Goal: Task Accomplishment & Management: Use online tool/utility

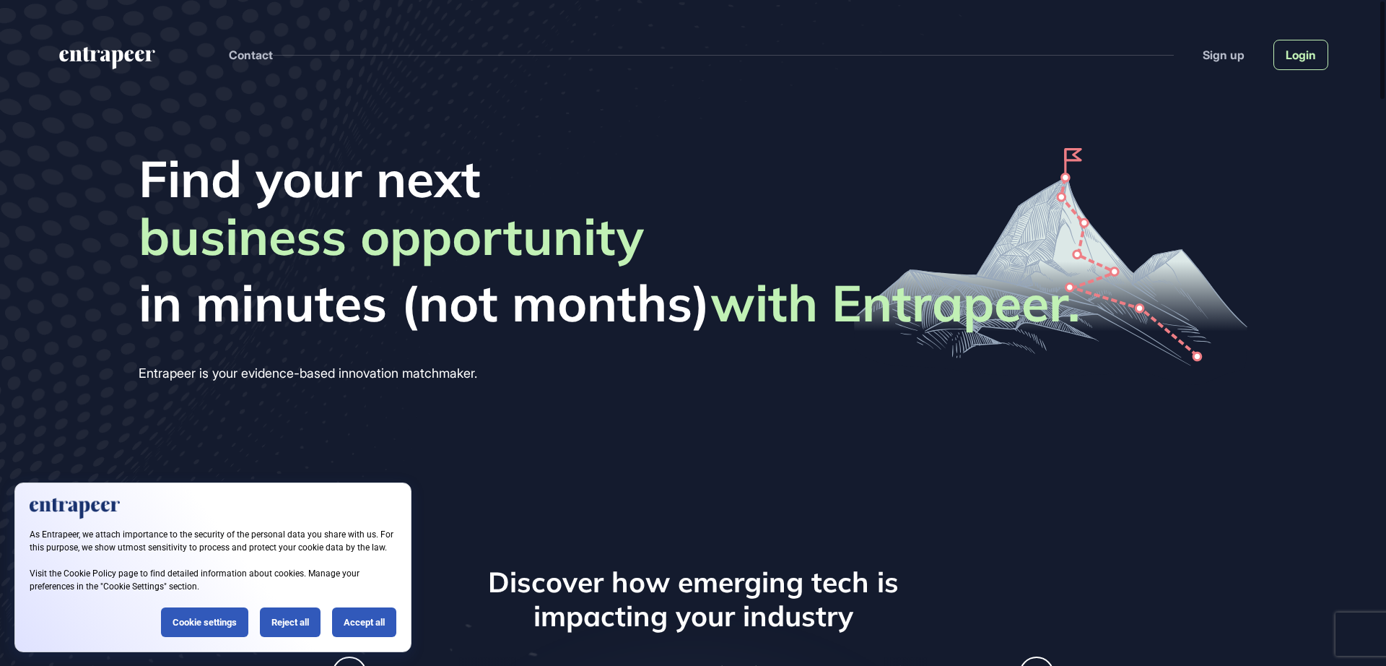
click at [1299, 53] on link "Login" at bounding box center [1301, 55] width 55 height 30
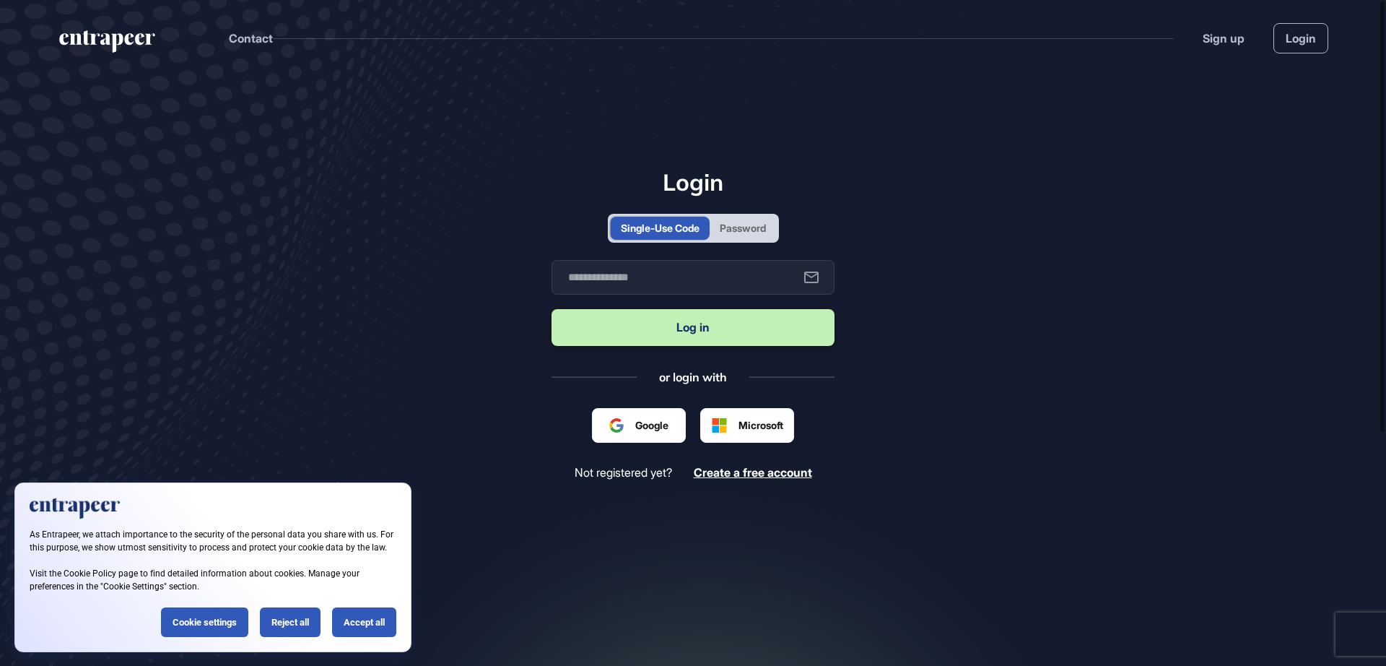
click at [749, 217] on div "Password" at bounding box center [743, 228] width 66 height 23
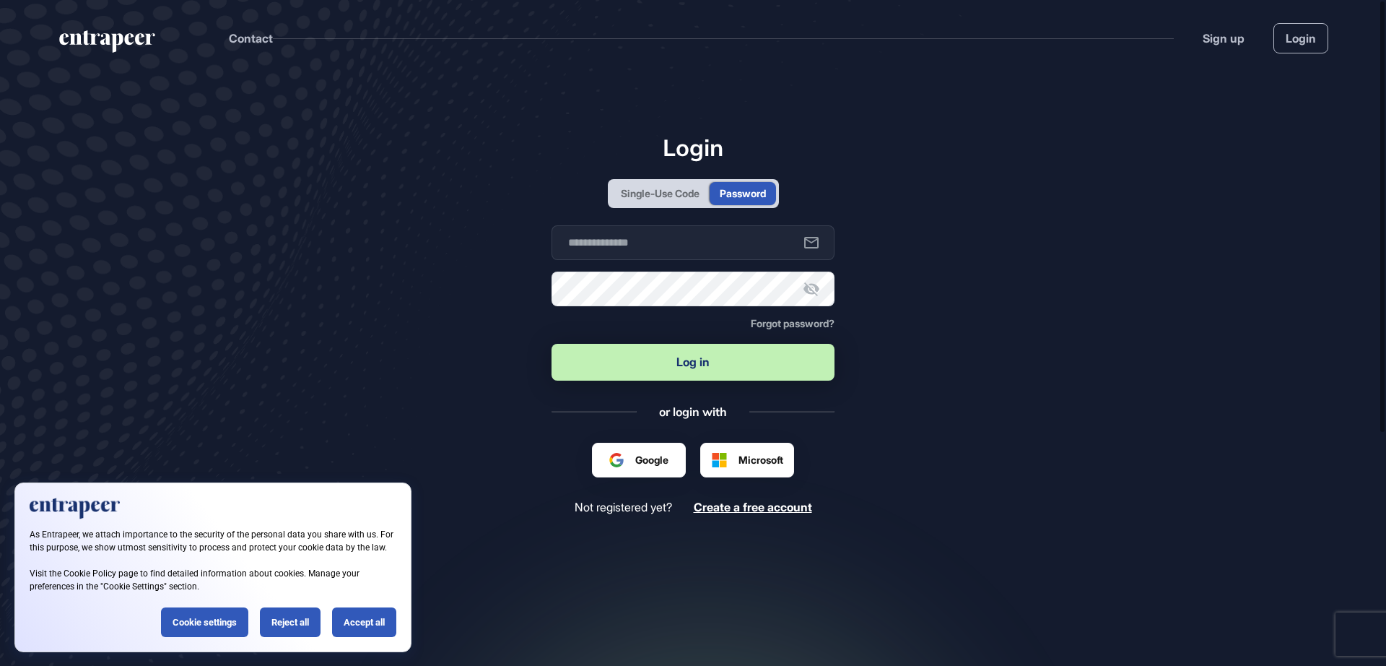
click at [710, 367] on button "Log in" at bounding box center [693, 362] width 283 height 37
type input "**********"
click at [698, 361] on button "Log in" at bounding box center [693, 362] width 283 height 37
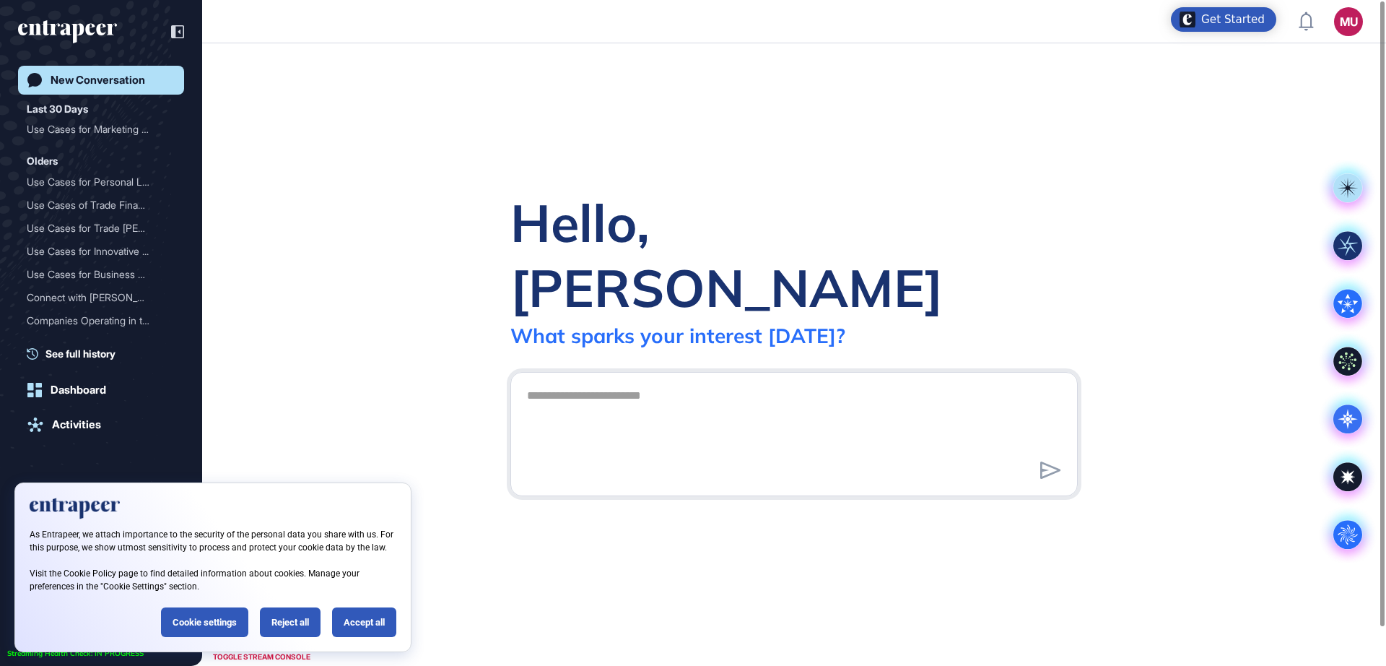
scroll to position [1, 1]
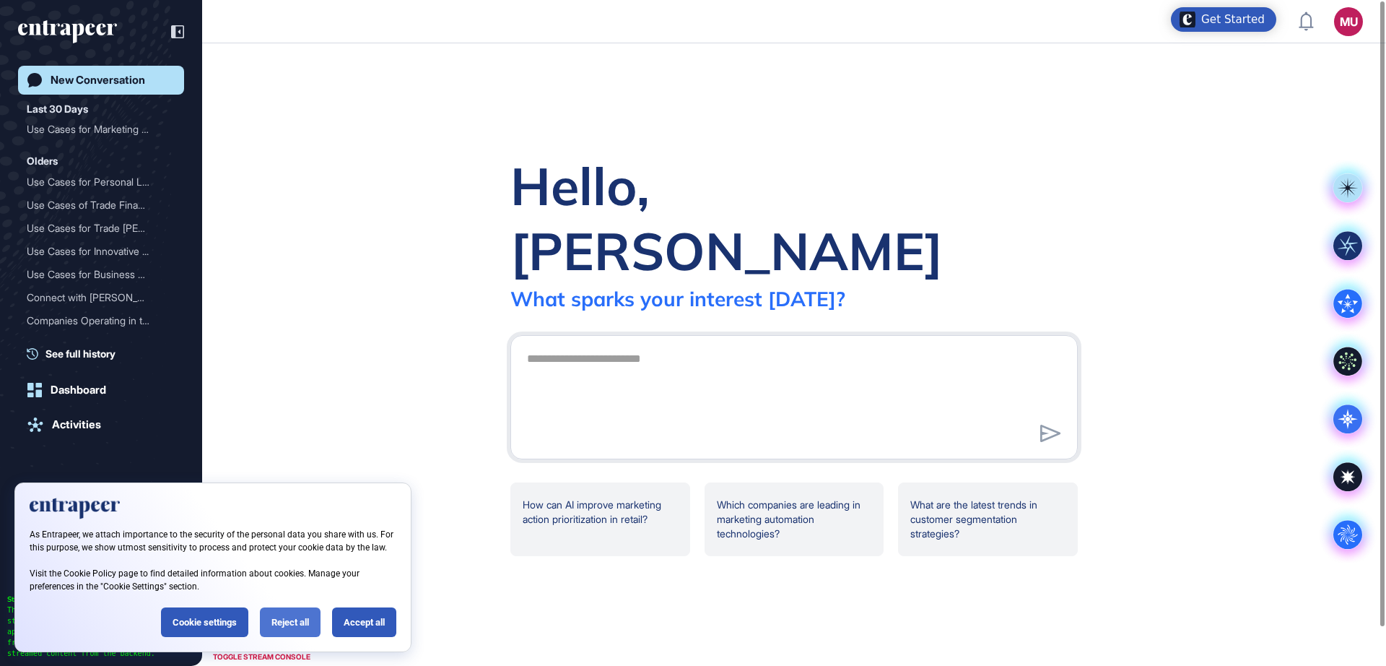
click at [279, 622] on div "Reject all" at bounding box center [290, 622] width 61 height 30
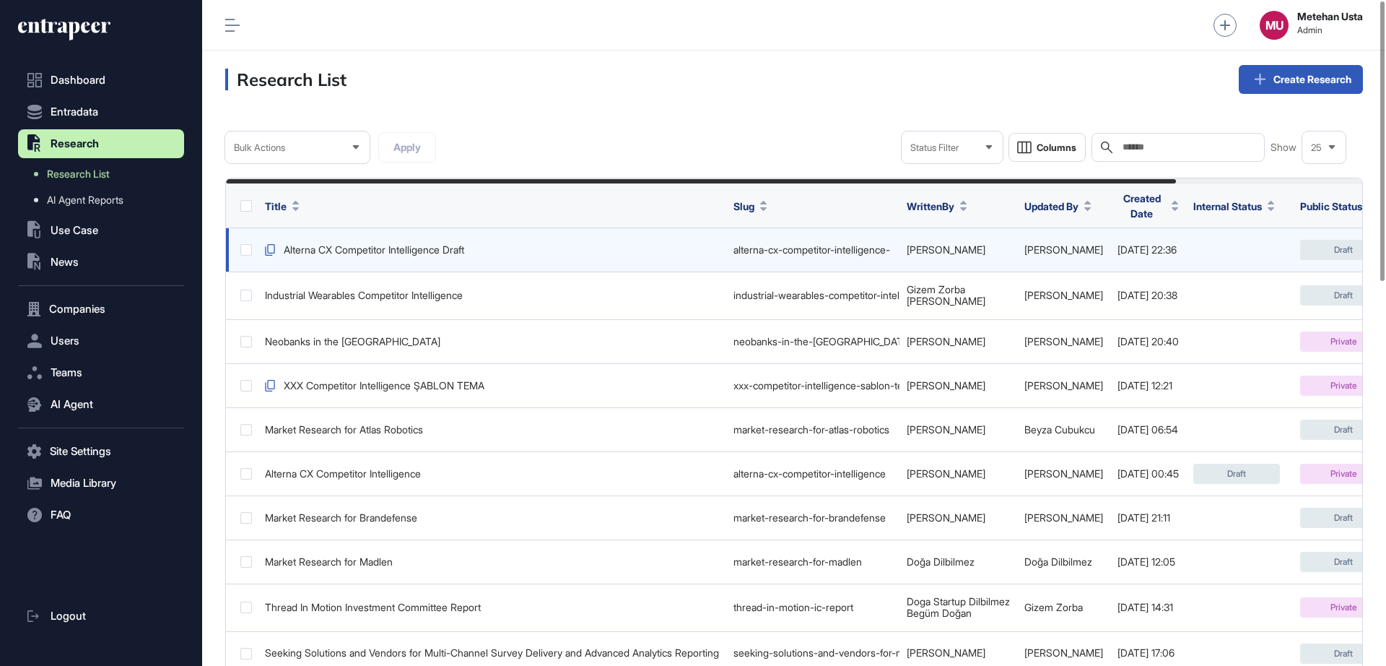
scroll to position [0, 223]
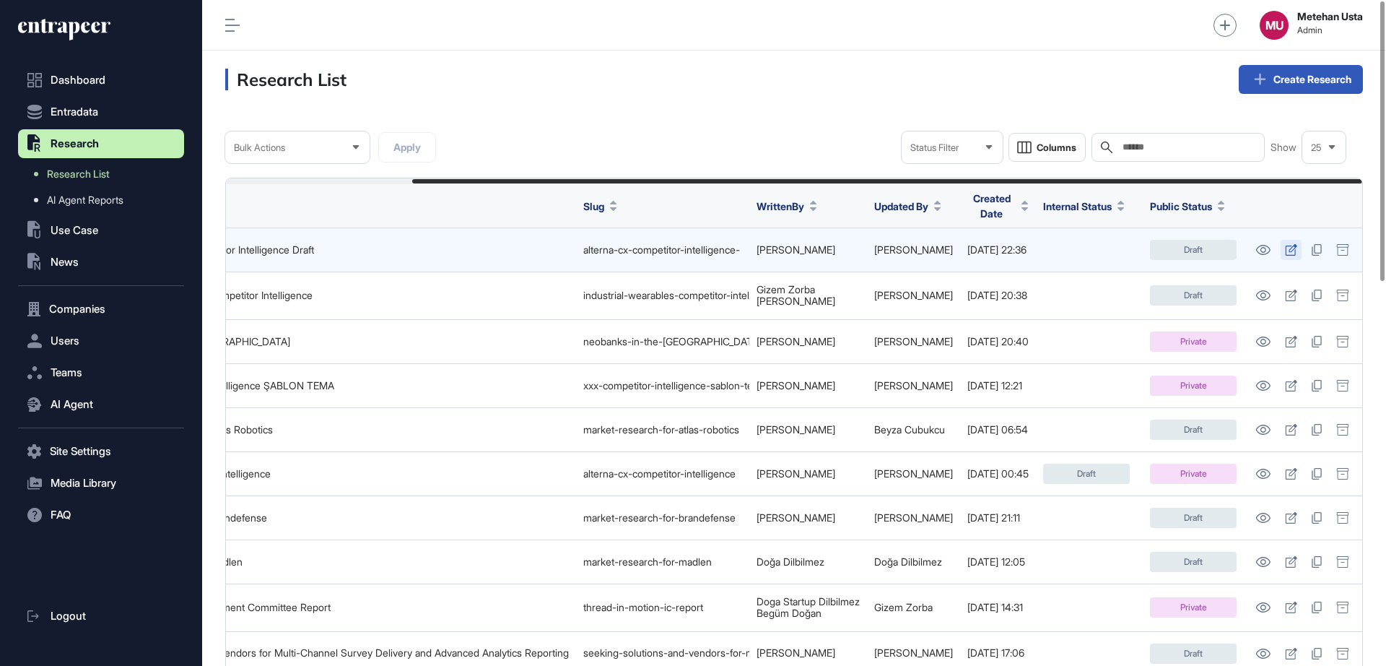
click at [1286, 248] on icon at bounding box center [1291, 250] width 12 height 12
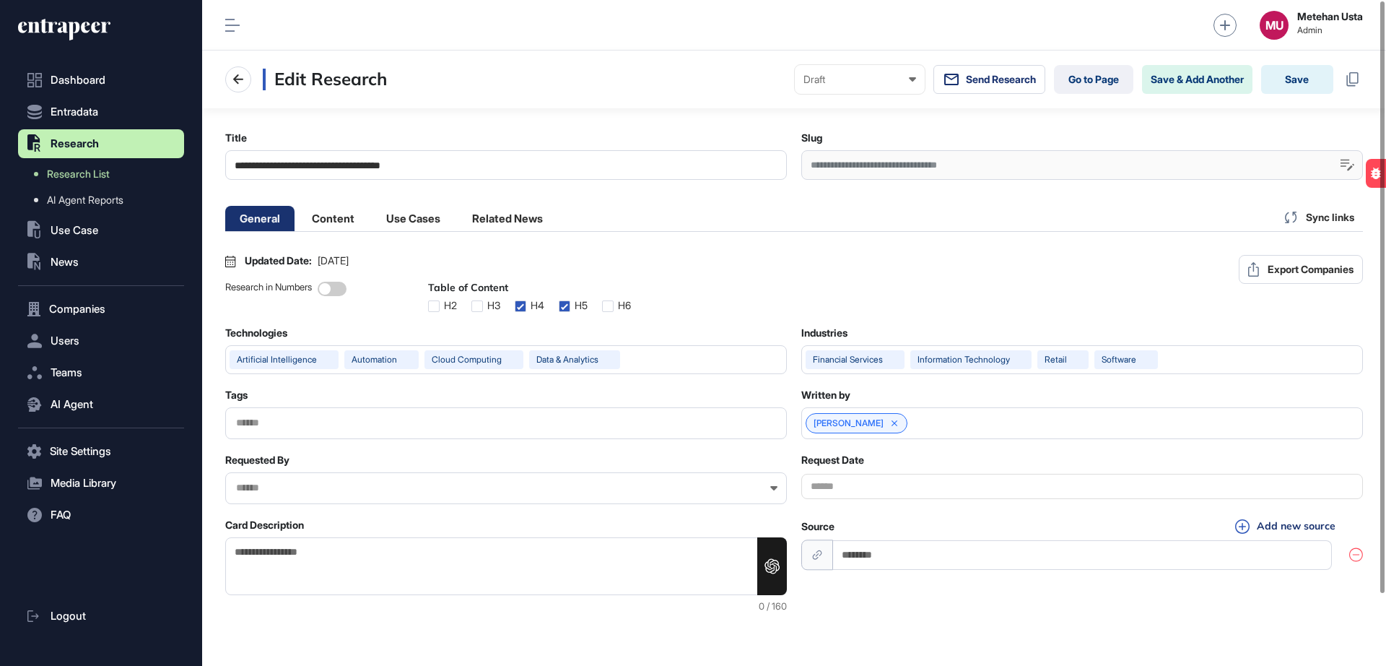
scroll to position [1, 6]
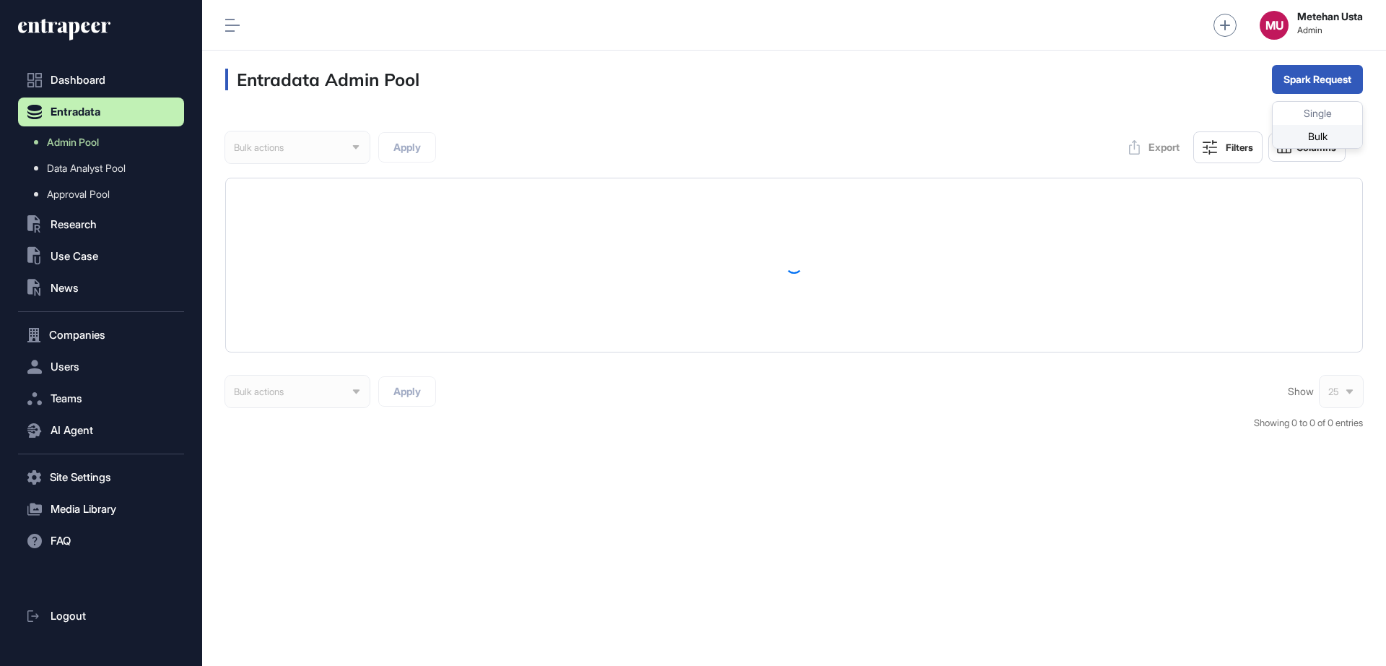
click at [1301, 132] on div "Bulk" at bounding box center [1318, 136] width 90 height 23
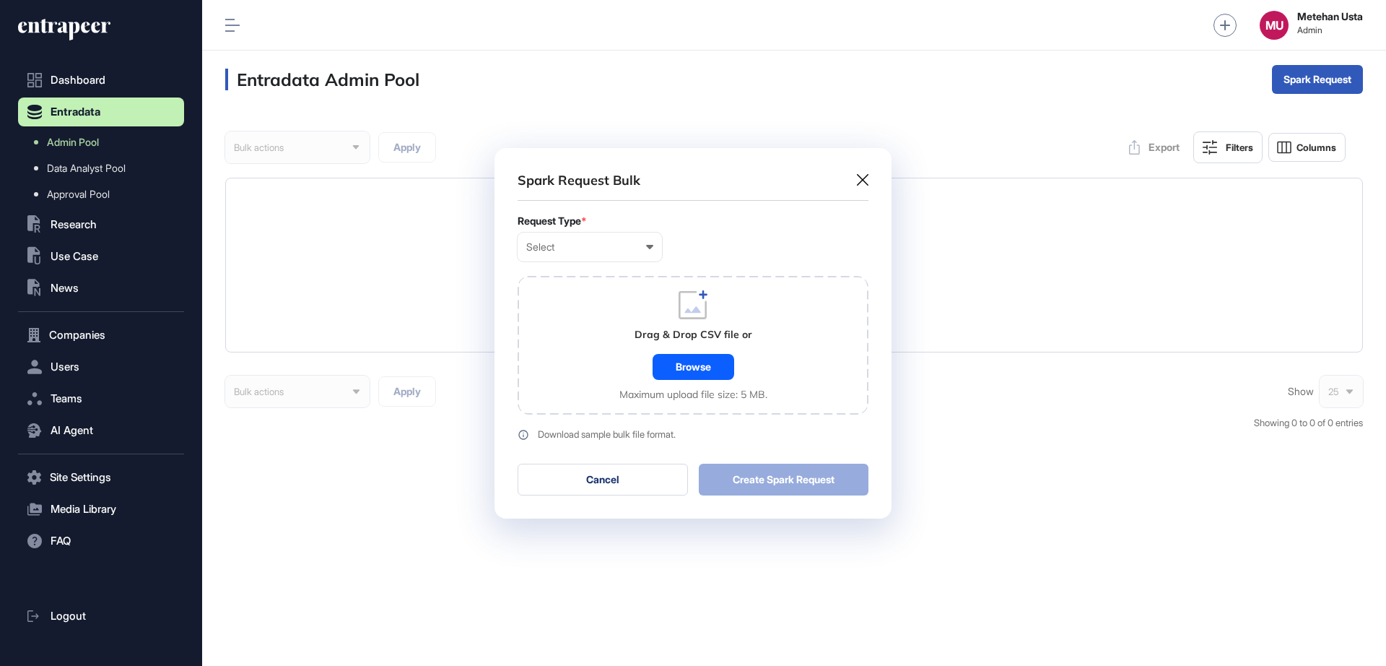
scroll to position [1, 6]
click at [598, 253] on div "Select User Company Customer Request ID" at bounding box center [590, 246] width 144 height 29
click at [0, 0] on div "Company" at bounding box center [0, 0] width 0 height 0
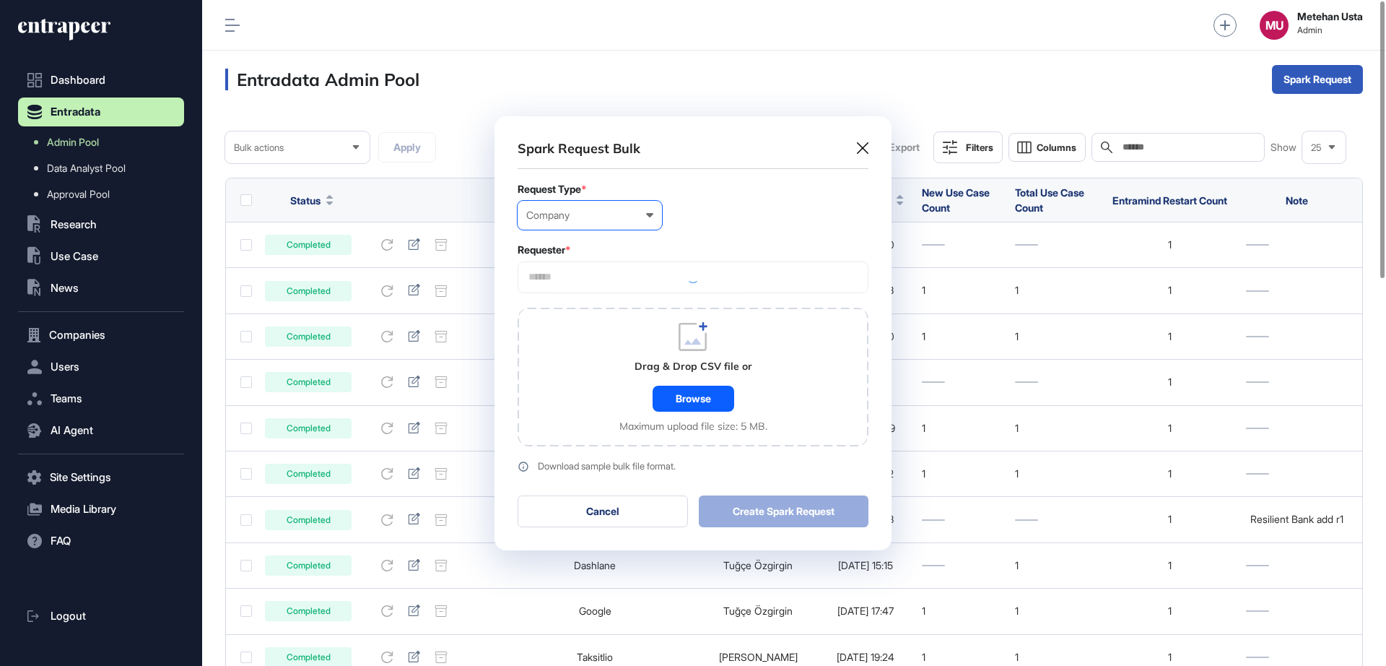
scroll to position [434, 397]
click at [614, 279] on input "text" at bounding box center [693, 277] width 332 height 12
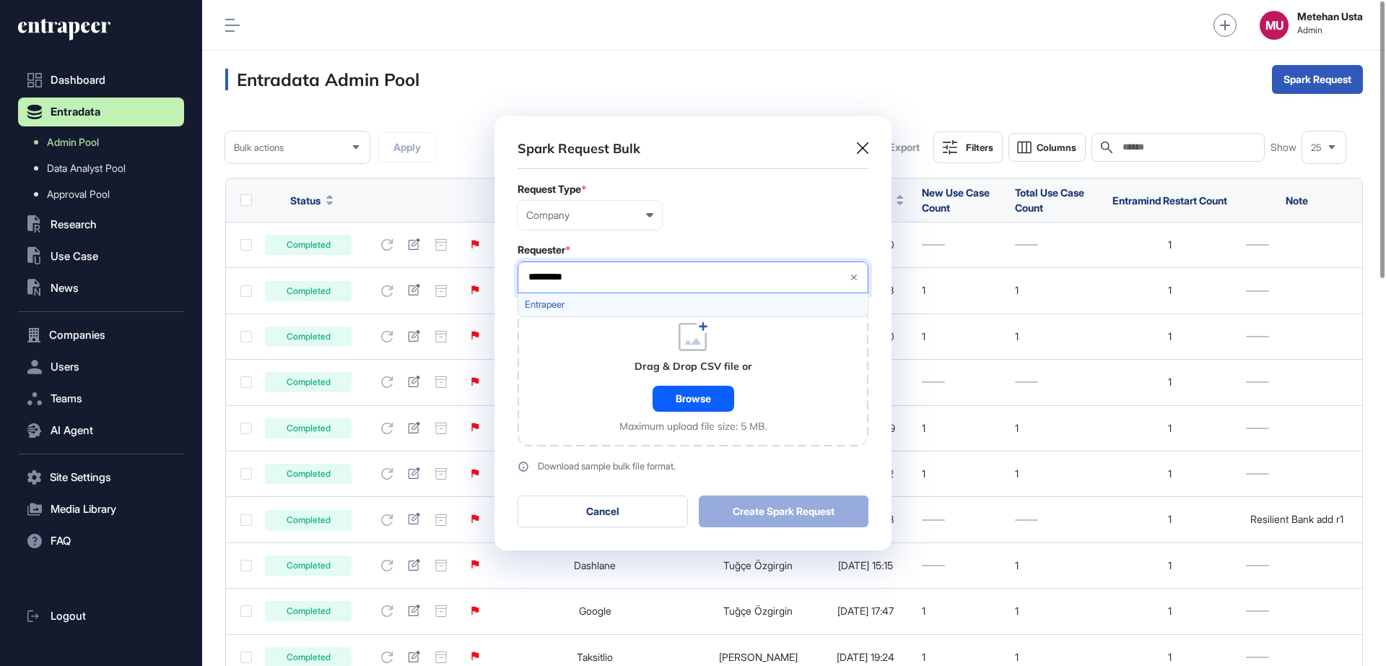
type input "*********"
click at [575, 310] on div "Entrapeer" at bounding box center [692, 304] width 348 height 22
click at [728, 229] on div "Company User Company Customer Request ID" at bounding box center [693, 215] width 351 height 29
click at [674, 392] on div "Browse" at bounding box center [694, 399] width 82 height 26
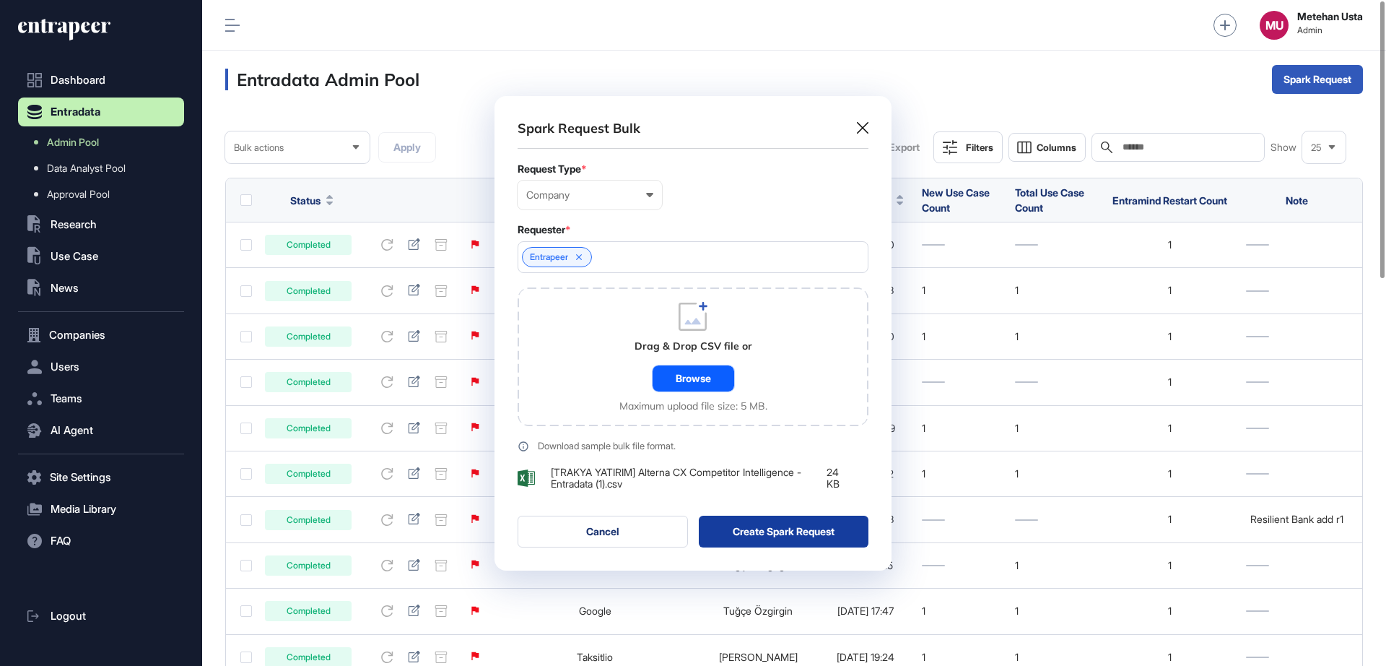
scroll to position [474, 397]
click at [783, 542] on button "Create Spark Request" at bounding box center [784, 531] width 170 height 32
